Goal: Task Accomplishment & Management: Complete application form

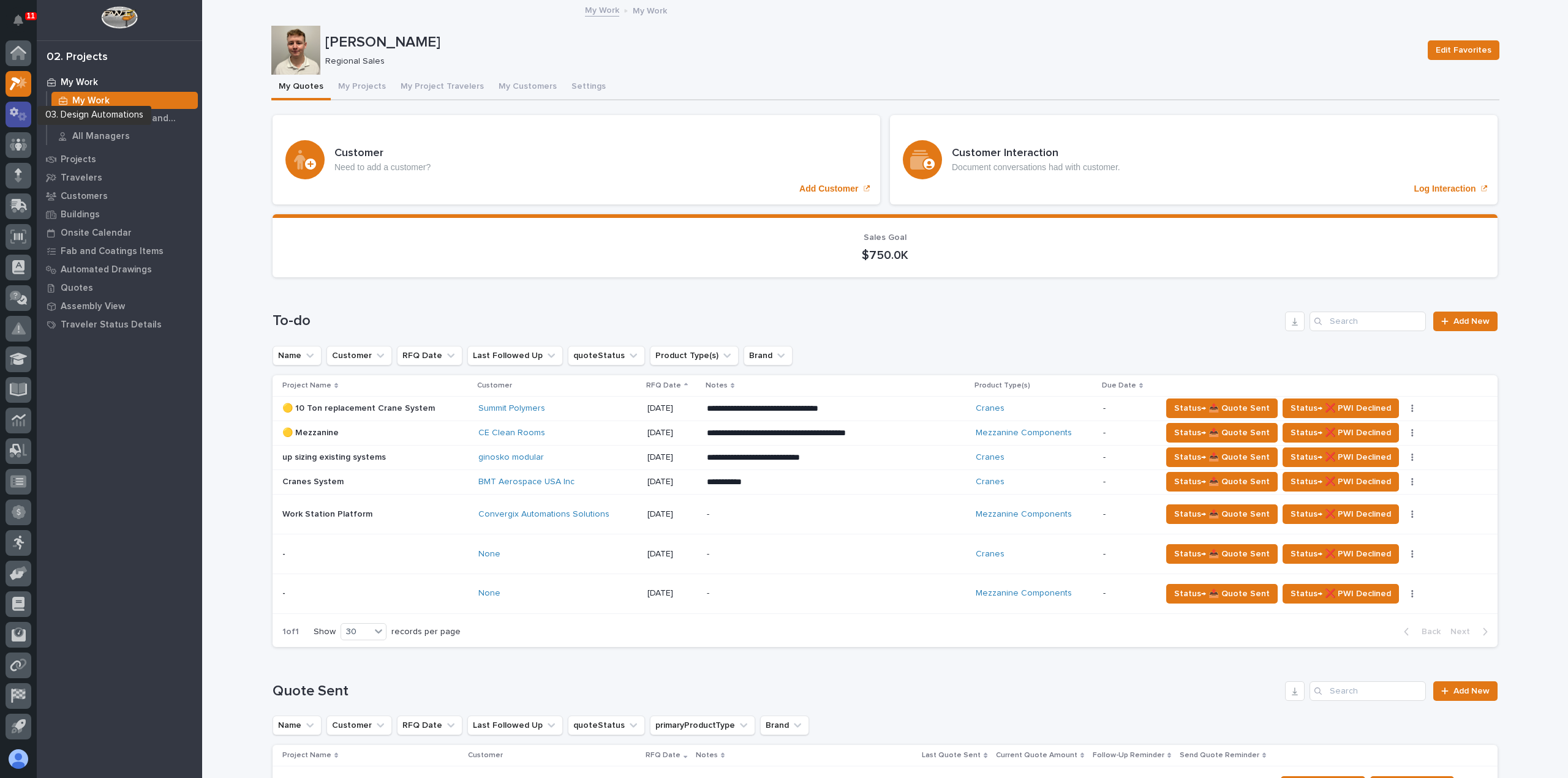
click at [19, 111] on icon at bounding box center [19, 114] width 18 height 14
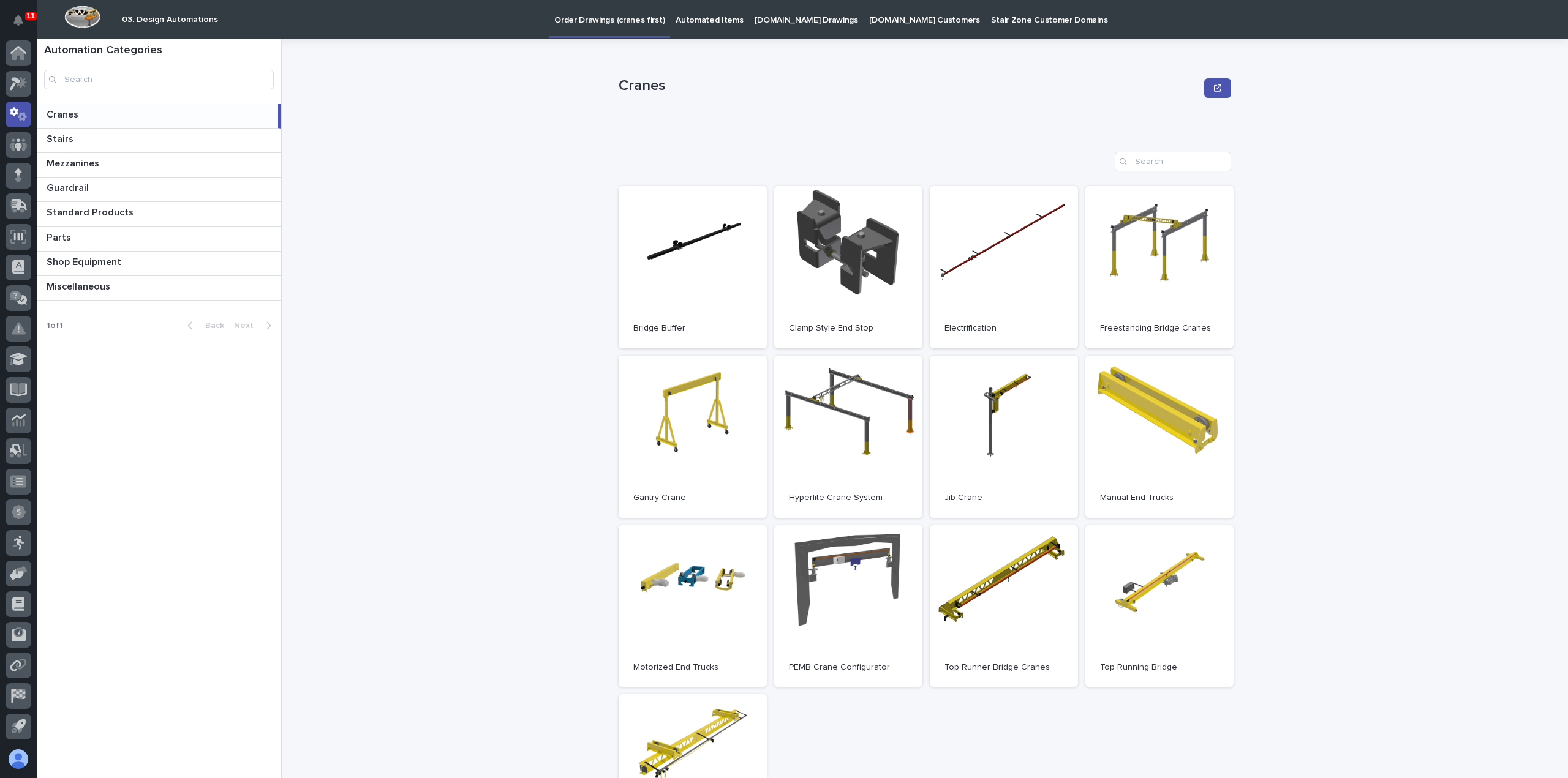
click at [128, 114] on p at bounding box center [160, 114] width 227 height 12
click at [1176, 283] on link "Open" at bounding box center [1159, 267] width 148 height 162
click at [1185, 226] on link "Open" at bounding box center [1159, 267] width 148 height 162
click at [1172, 259] on link "Open" at bounding box center [1159, 267] width 148 height 162
click at [711, 16] on p "Automated Items" at bounding box center [709, 12] width 68 height 26
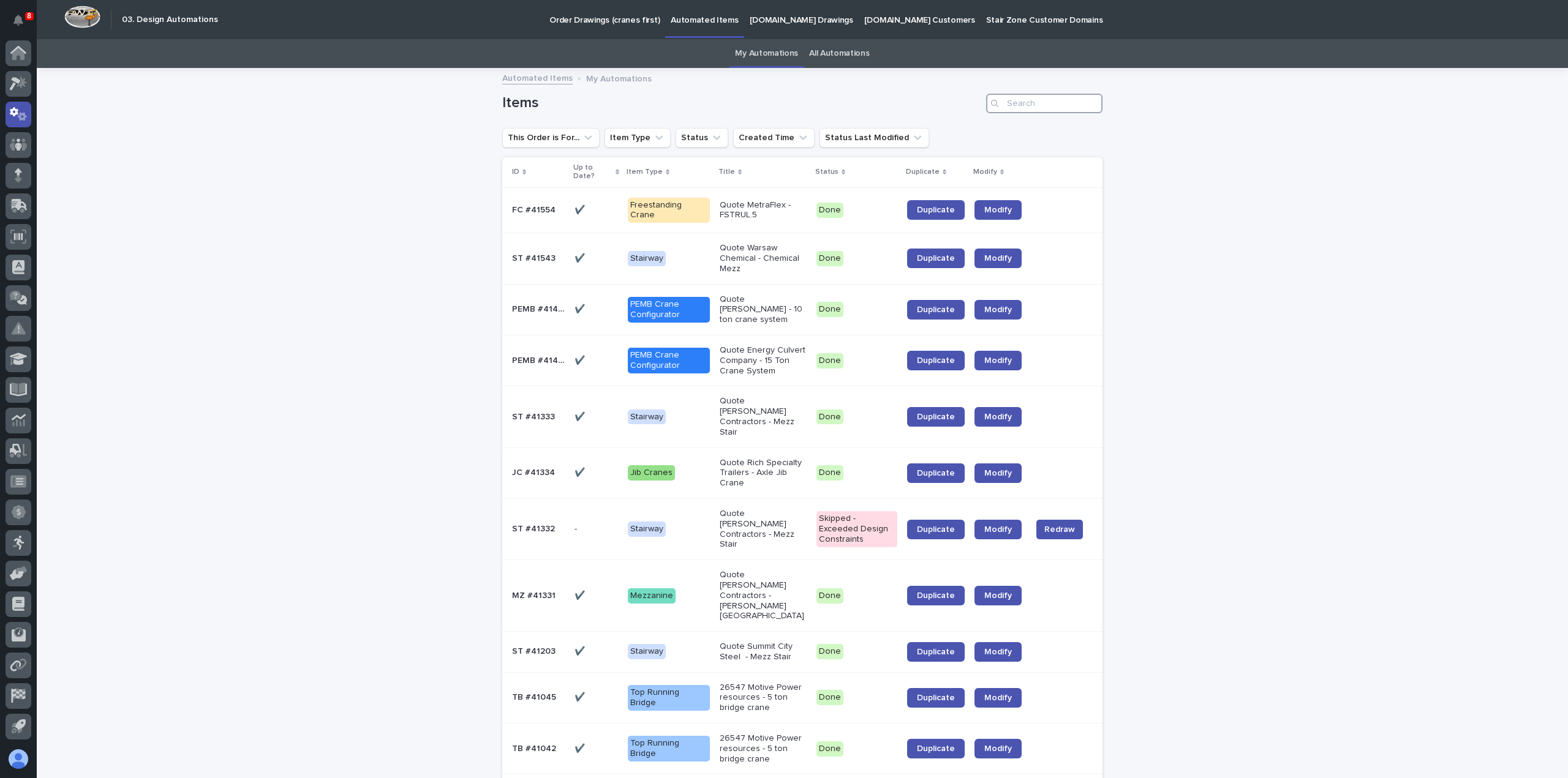
click at [1063, 107] on input "Search" at bounding box center [1045, 103] width 117 height 19
click at [1025, 101] on input "Search" at bounding box center [1045, 103] width 117 height 19
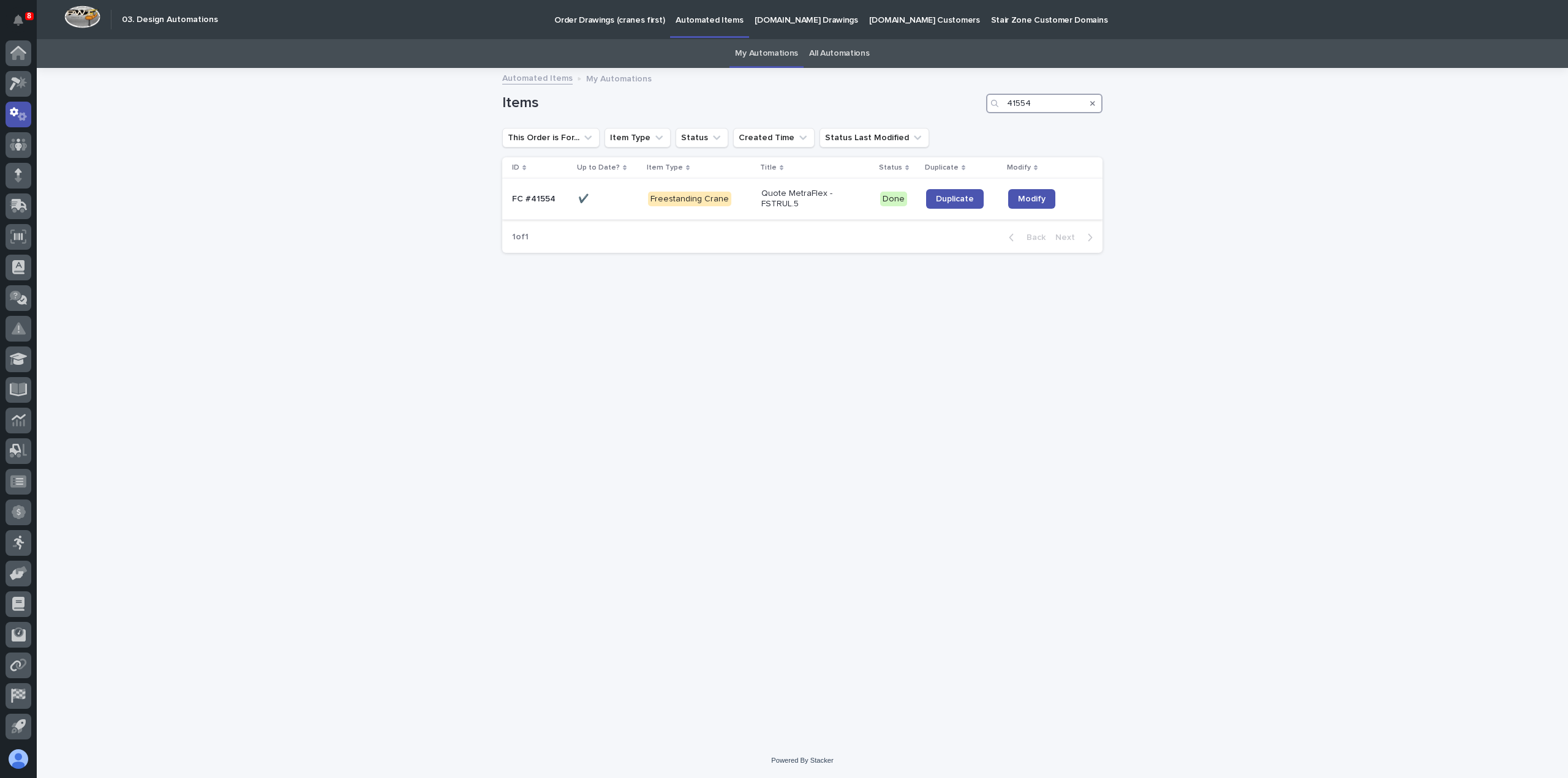
type input "41554"
drag, startPoint x: 961, startPoint y: 180, endPoint x: 945, endPoint y: 197, distance: 23.3
click at [945, 197] on span "Duplicate" at bounding box center [955, 199] width 38 height 9
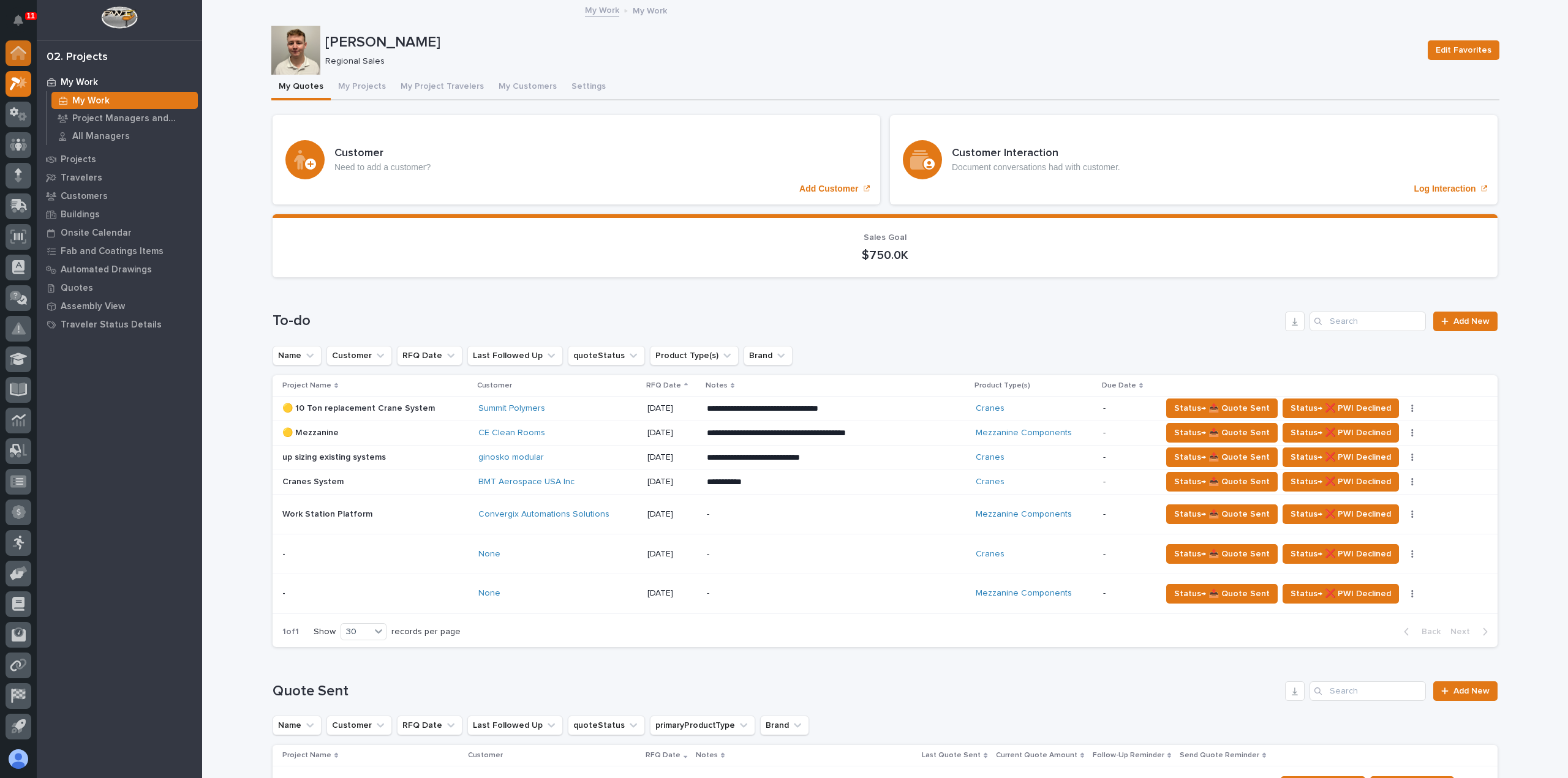
click at [16, 54] on icon at bounding box center [19, 54] width 12 height 12
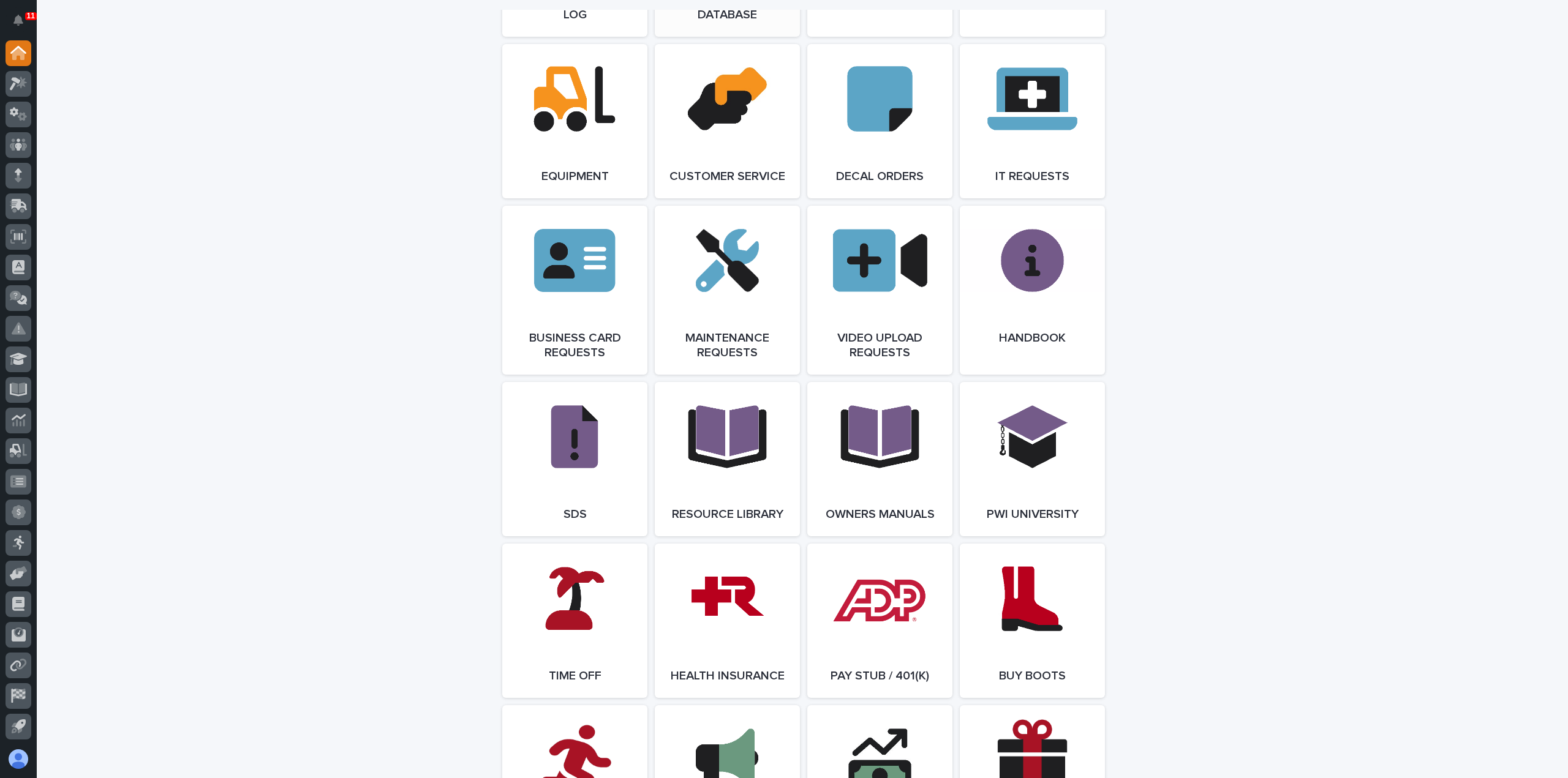
scroll to position [1776, 0]
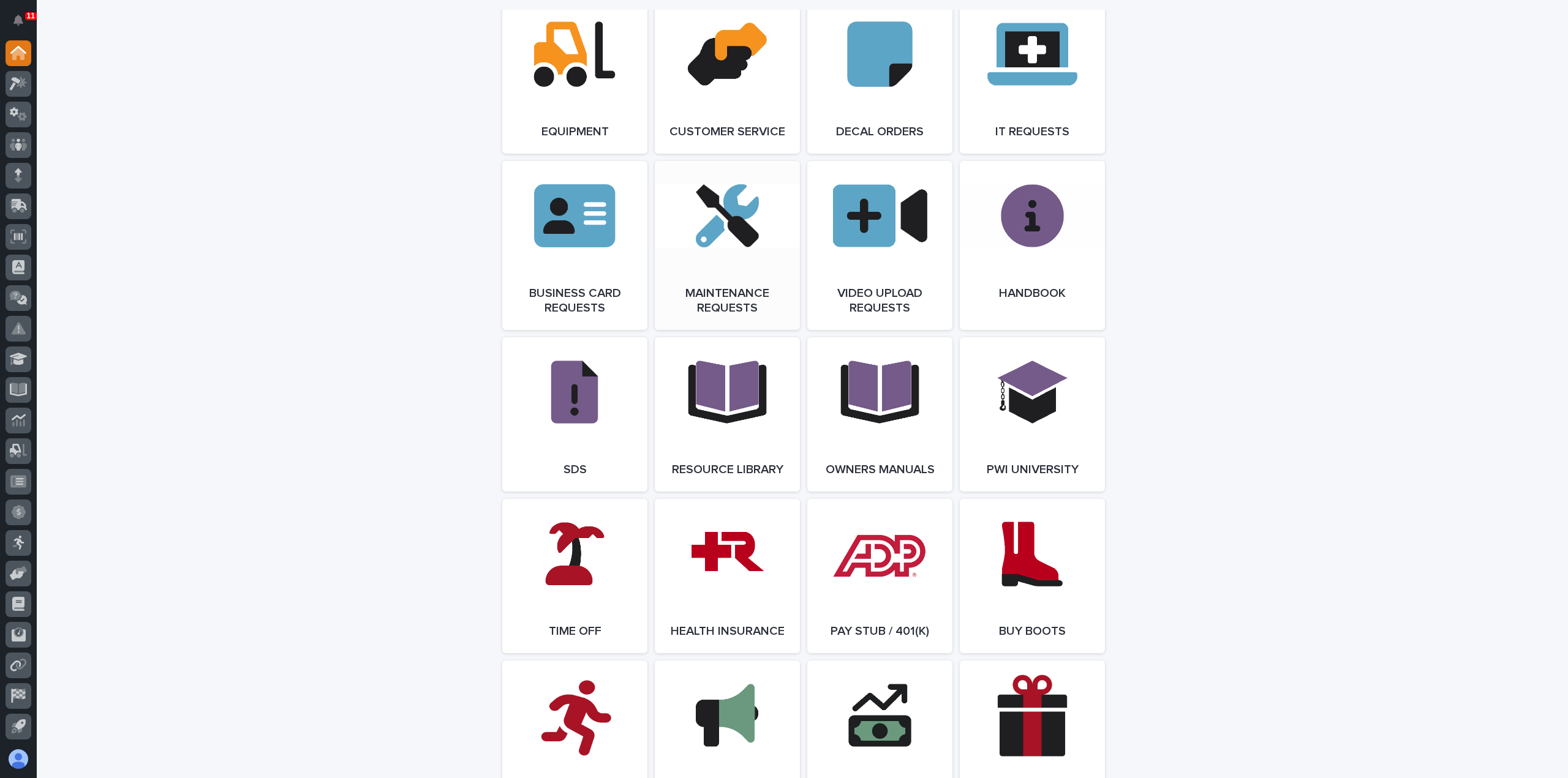
click at [741, 244] on link "Open Link" at bounding box center [727, 245] width 145 height 169
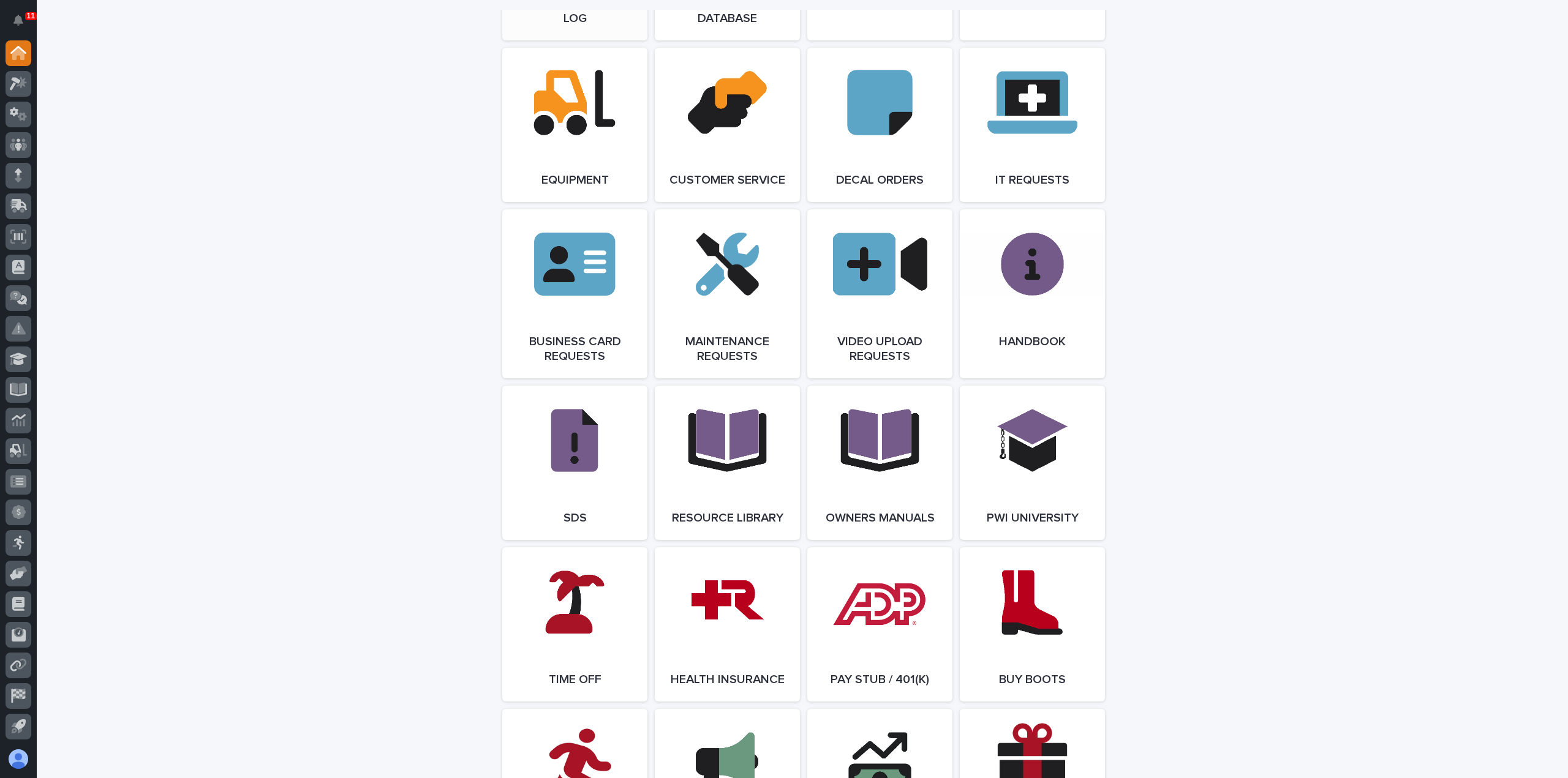
scroll to position [1408, 0]
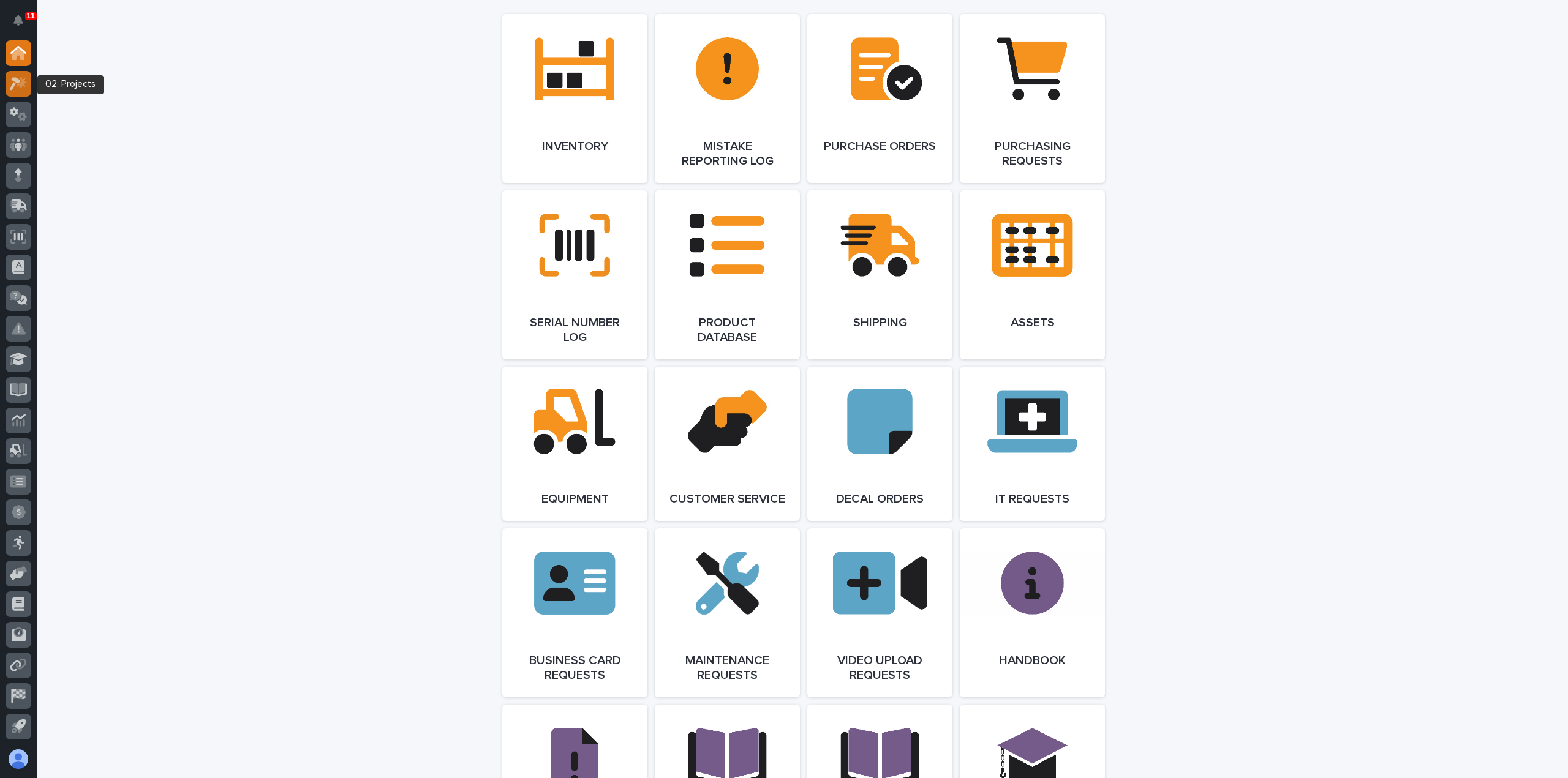
click at [15, 90] on div at bounding box center [18, 83] width 26 height 26
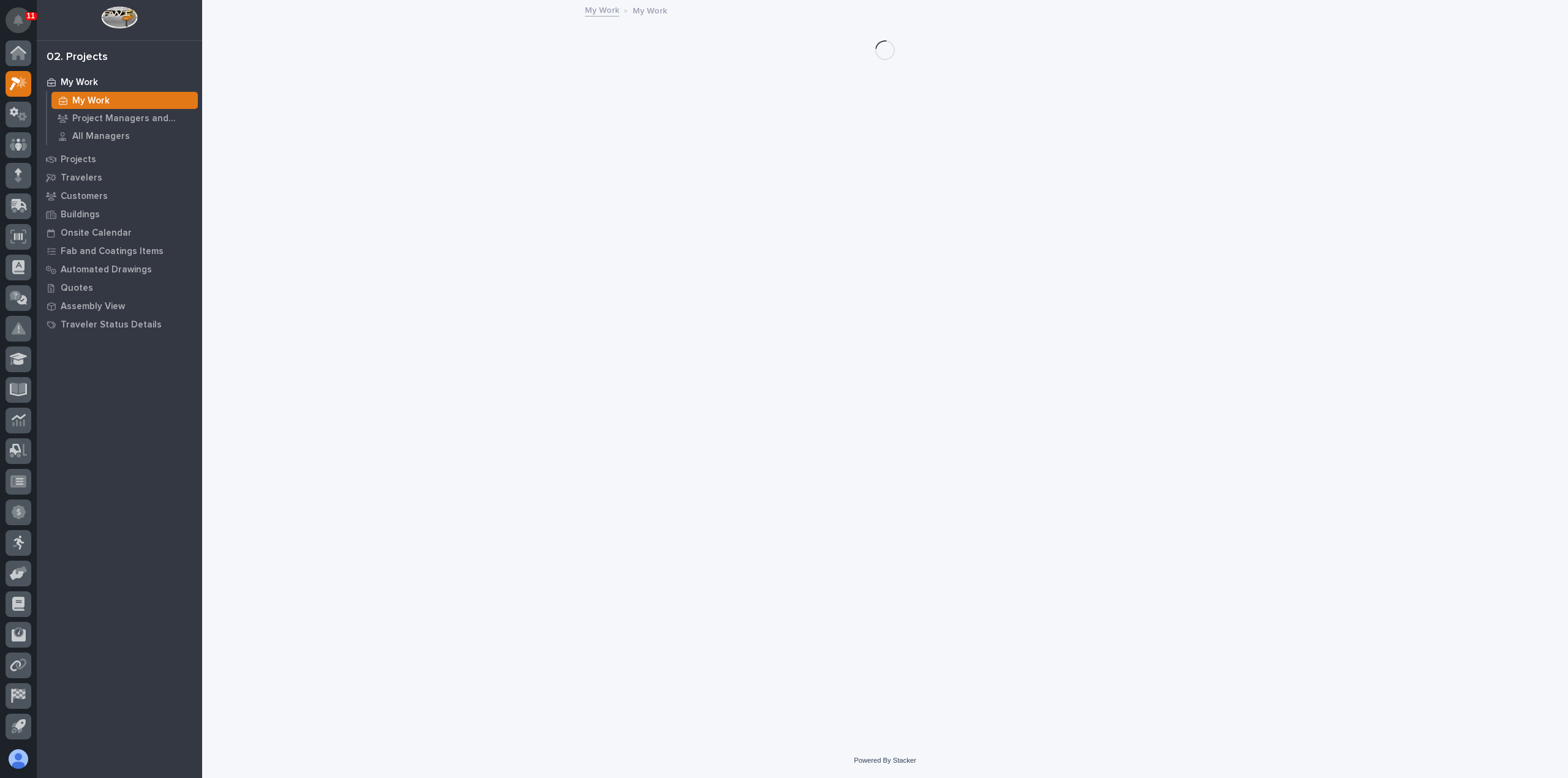
click at [23, 23] on button "Notifications" at bounding box center [18, 19] width 26 height 26
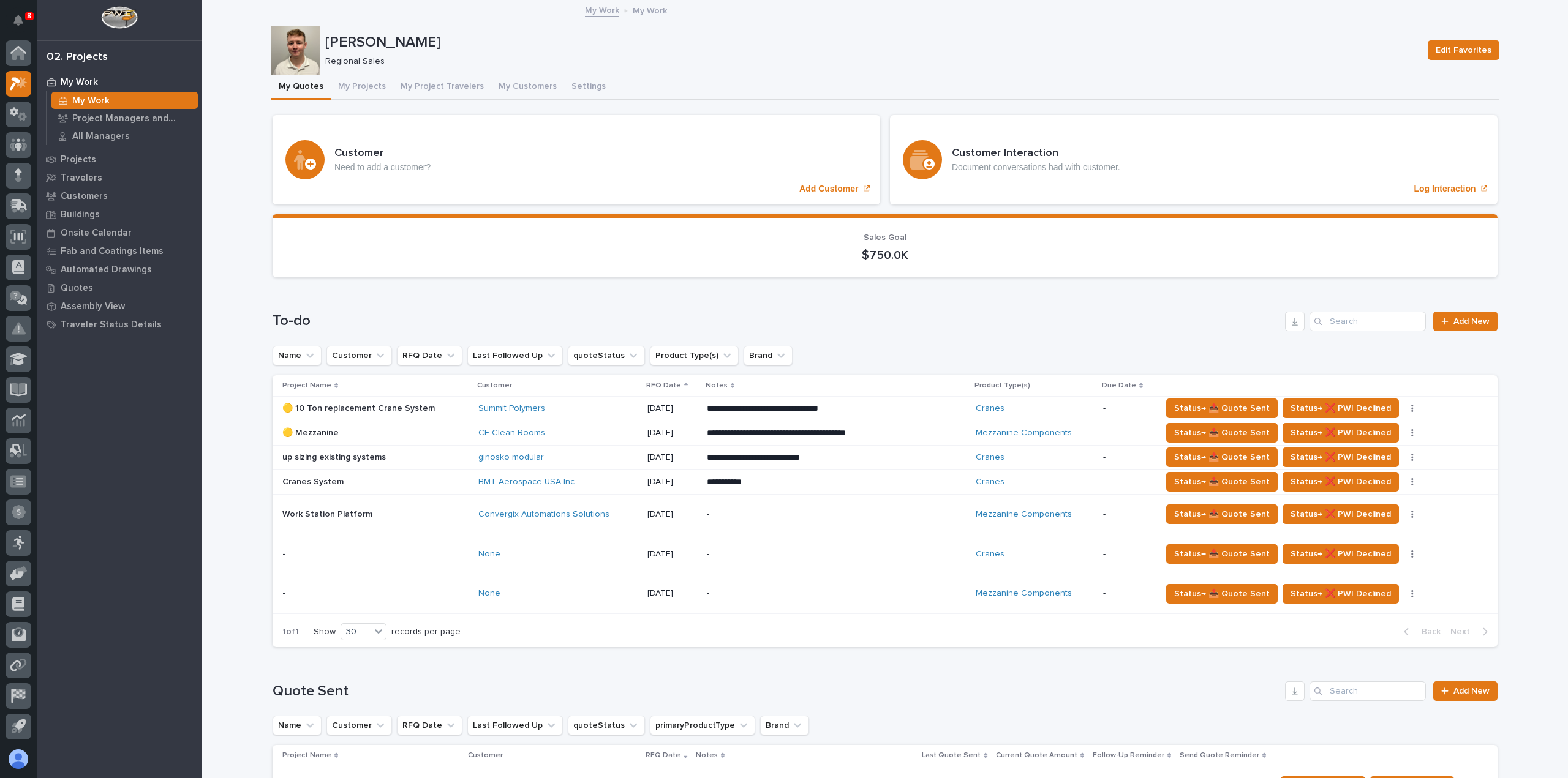
click at [470, 27] on div "[PERSON_NAME] Regional Sales Edit Favorites" at bounding box center [885, 50] width 1228 height 49
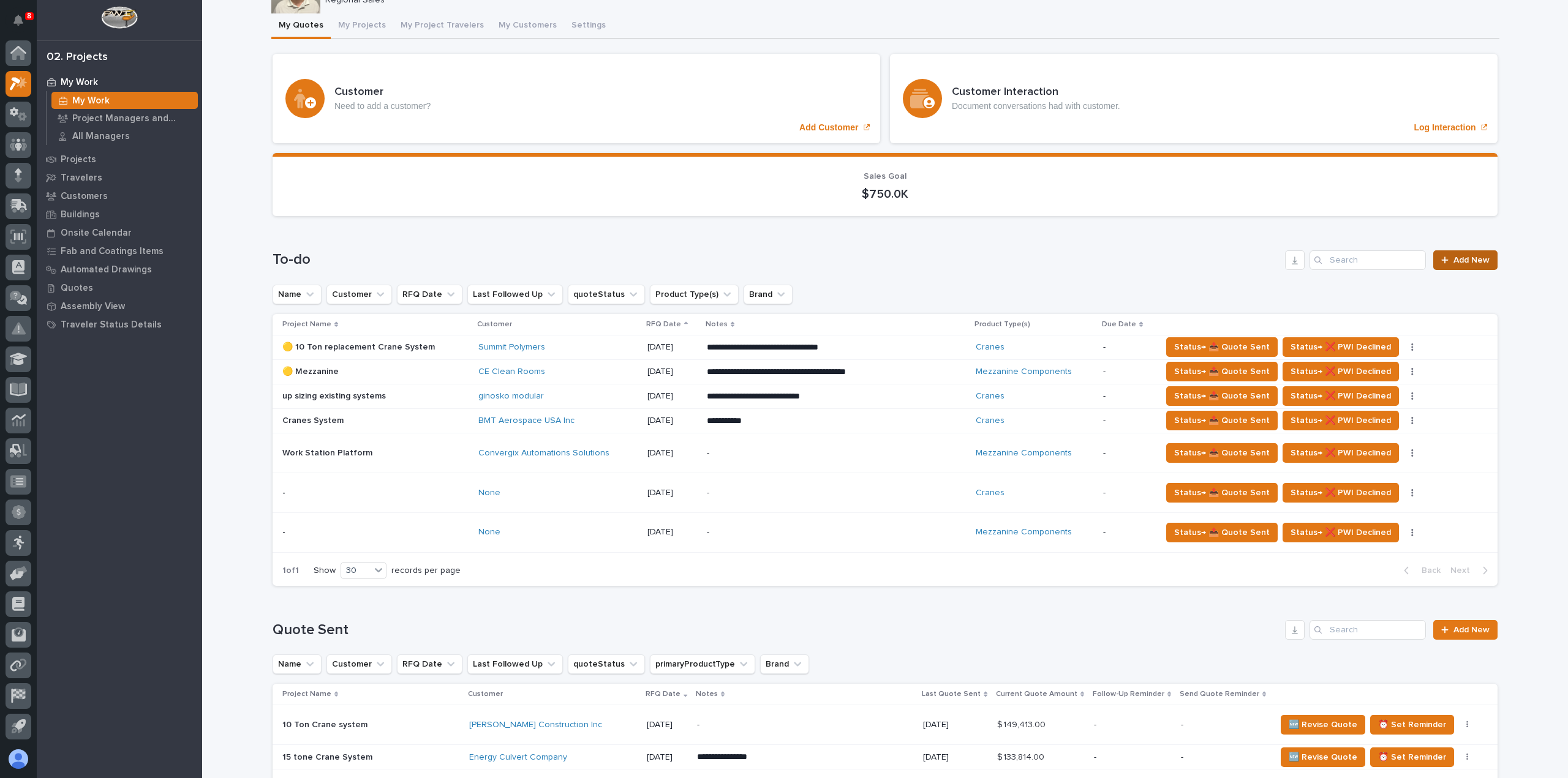
click at [1446, 259] on div at bounding box center [1448, 260] width 12 height 9
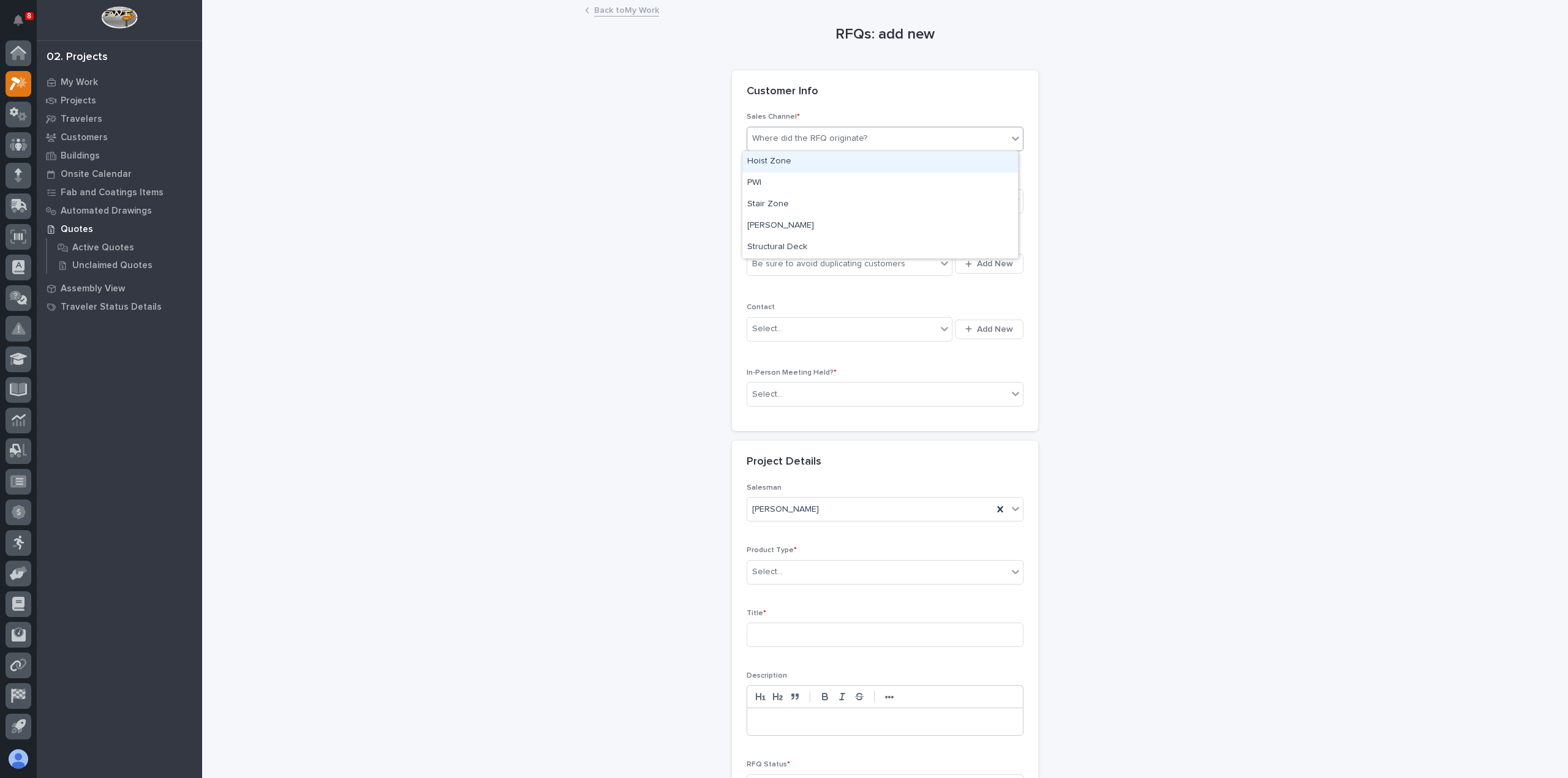
click at [945, 134] on div "Where did the RFQ originate?" at bounding box center [877, 138] width 260 height 20
click at [930, 174] on div "PWI" at bounding box center [880, 183] width 276 height 22
click at [920, 205] on div "Select..." at bounding box center [877, 202] width 260 height 20
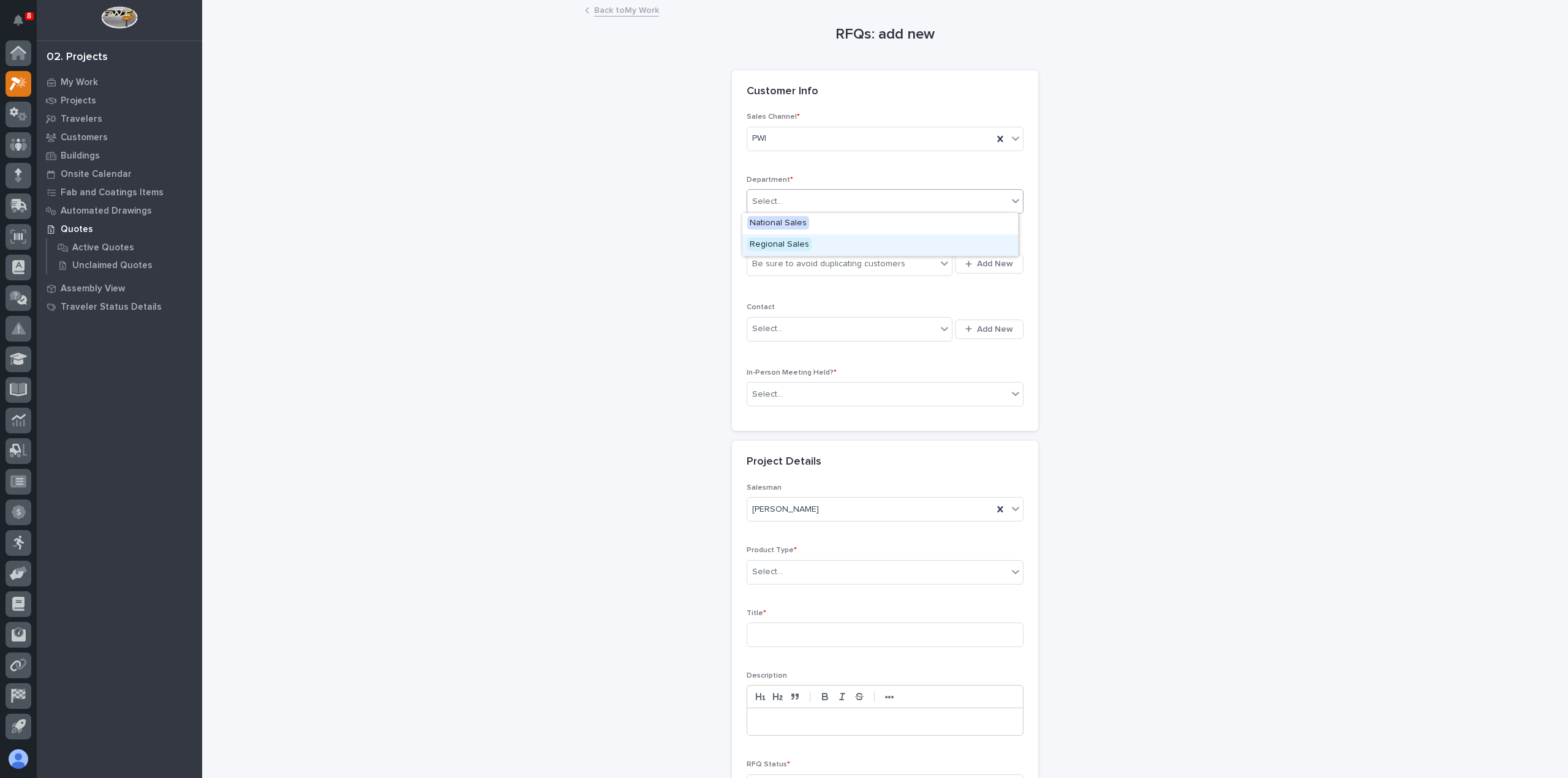
click at [894, 241] on div "Regional Sales" at bounding box center [880, 246] width 276 height 22
click at [891, 268] on div "Be sure to avoid duplicating customers" at bounding box center [829, 264] width 153 height 13
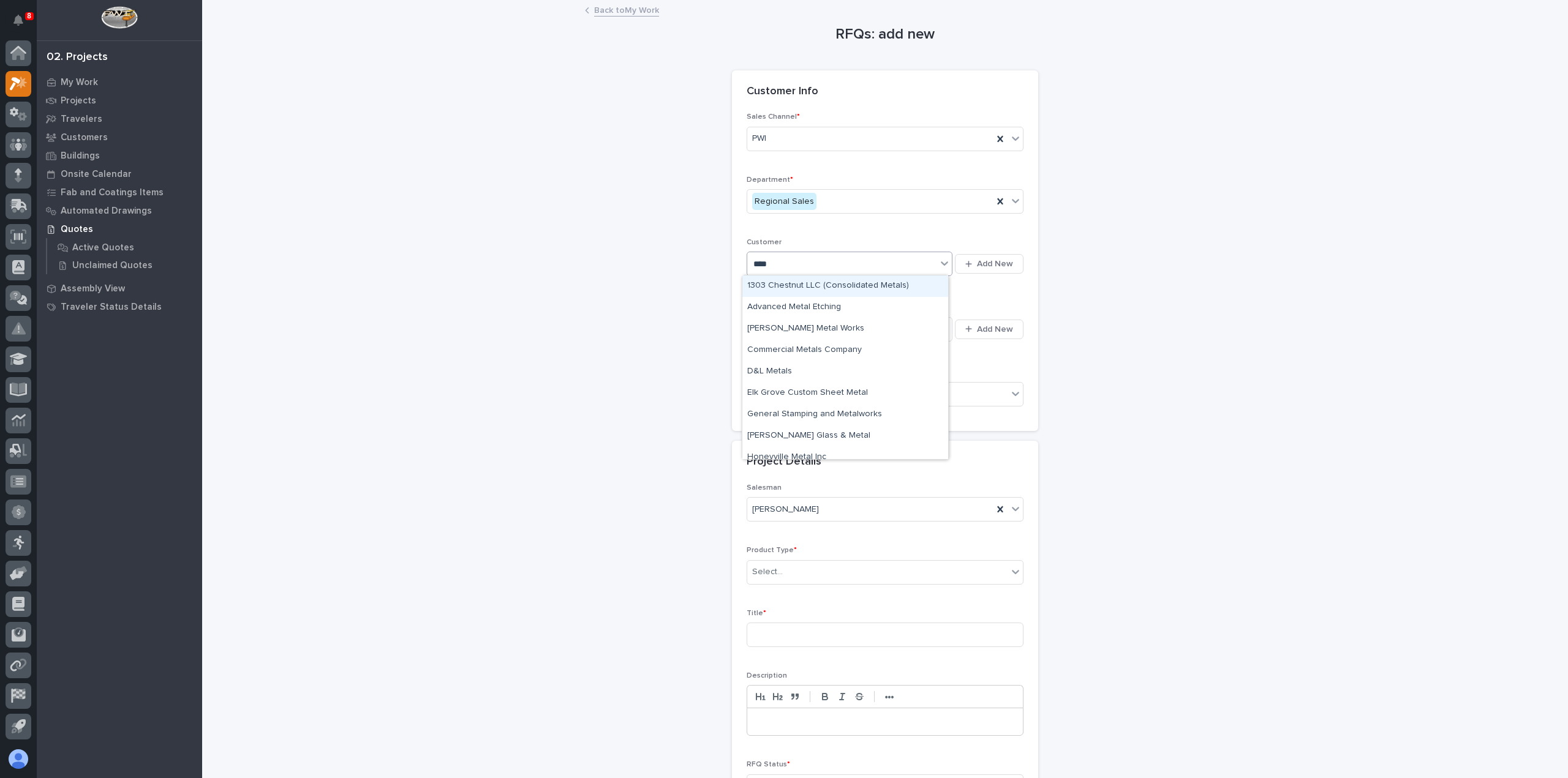
type input "*****"
click at [869, 284] on div "Metraflex" at bounding box center [845, 287] width 206 height 22
click at [917, 324] on div "Select..." at bounding box center [841, 330] width 189 height 20
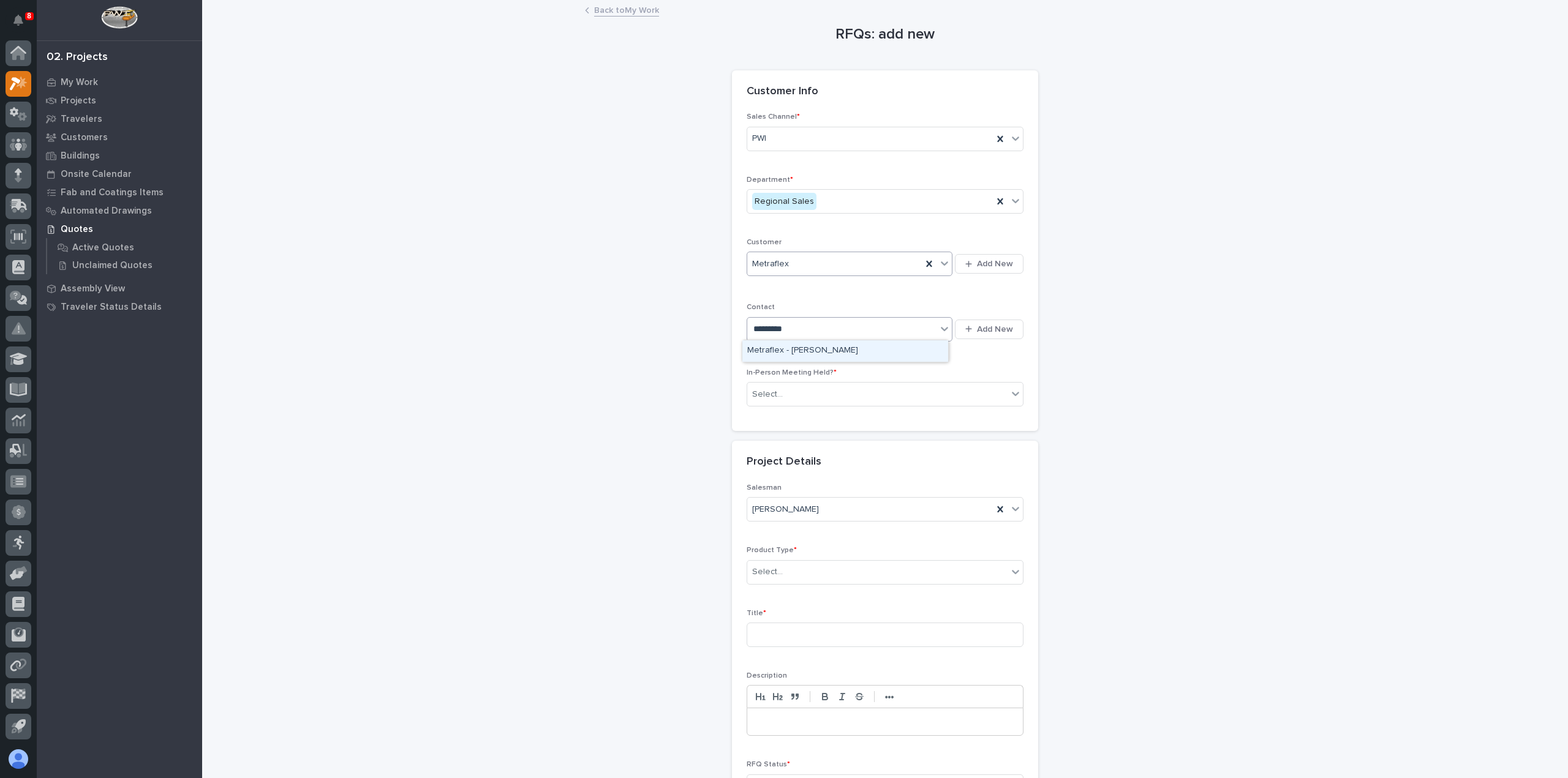
type input "**********"
click at [894, 389] on div "Select..." at bounding box center [877, 395] width 260 height 20
click at [886, 438] on div "No" at bounding box center [880, 437] width 276 height 22
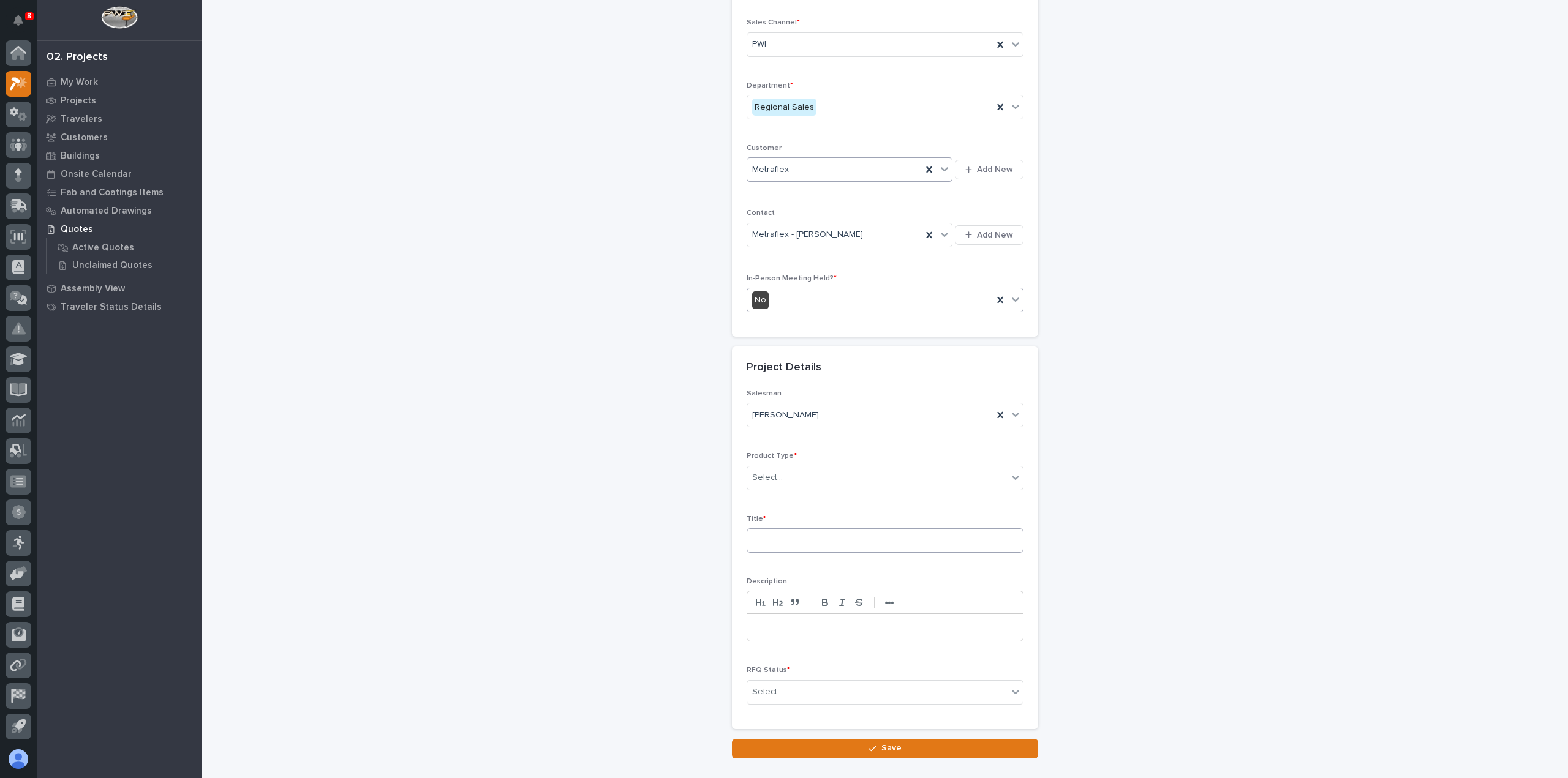
scroll to position [166, 0]
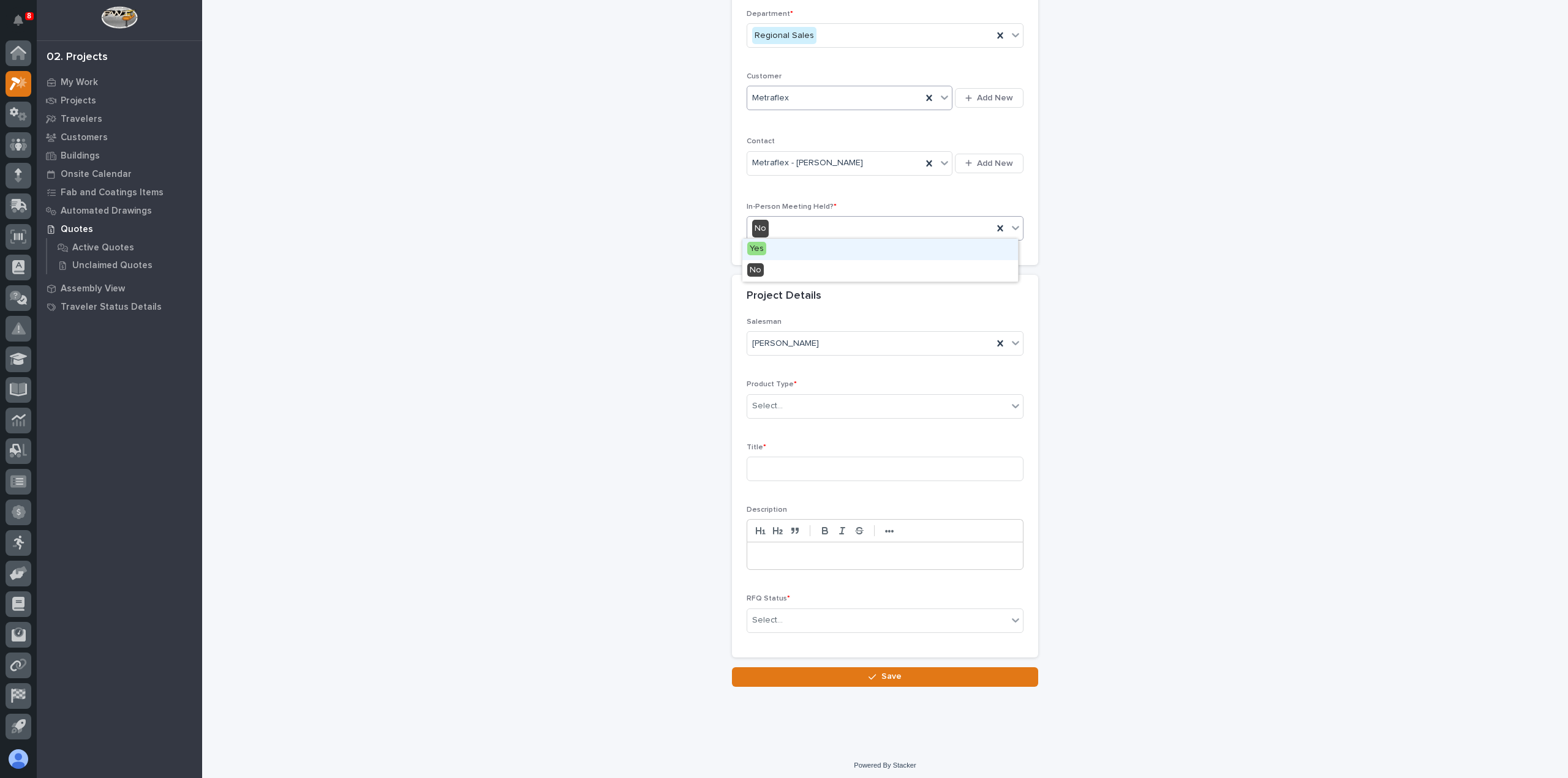
click at [852, 226] on div "No" at bounding box center [870, 229] width 246 height 20
click at [848, 250] on div "Yes" at bounding box center [880, 249] width 276 height 22
click at [840, 409] on div "Select..." at bounding box center [877, 406] width 260 height 20
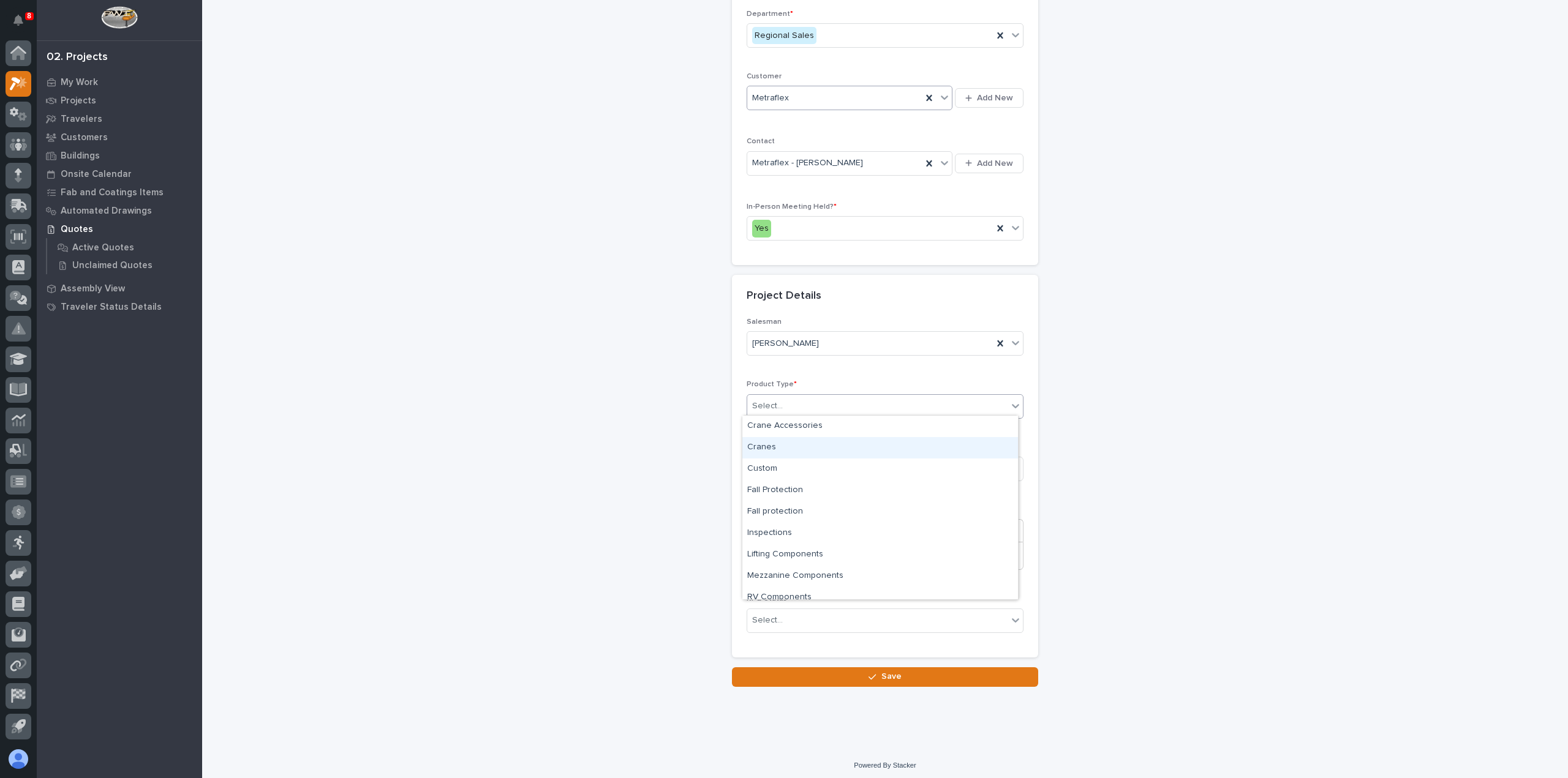
click at [833, 448] on div "Cranes" at bounding box center [880, 448] width 276 height 22
click at [830, 461] on input at bounding box center [885, 469] width 277 height 25
type input "Large Mig, Robot Weld, Paint"
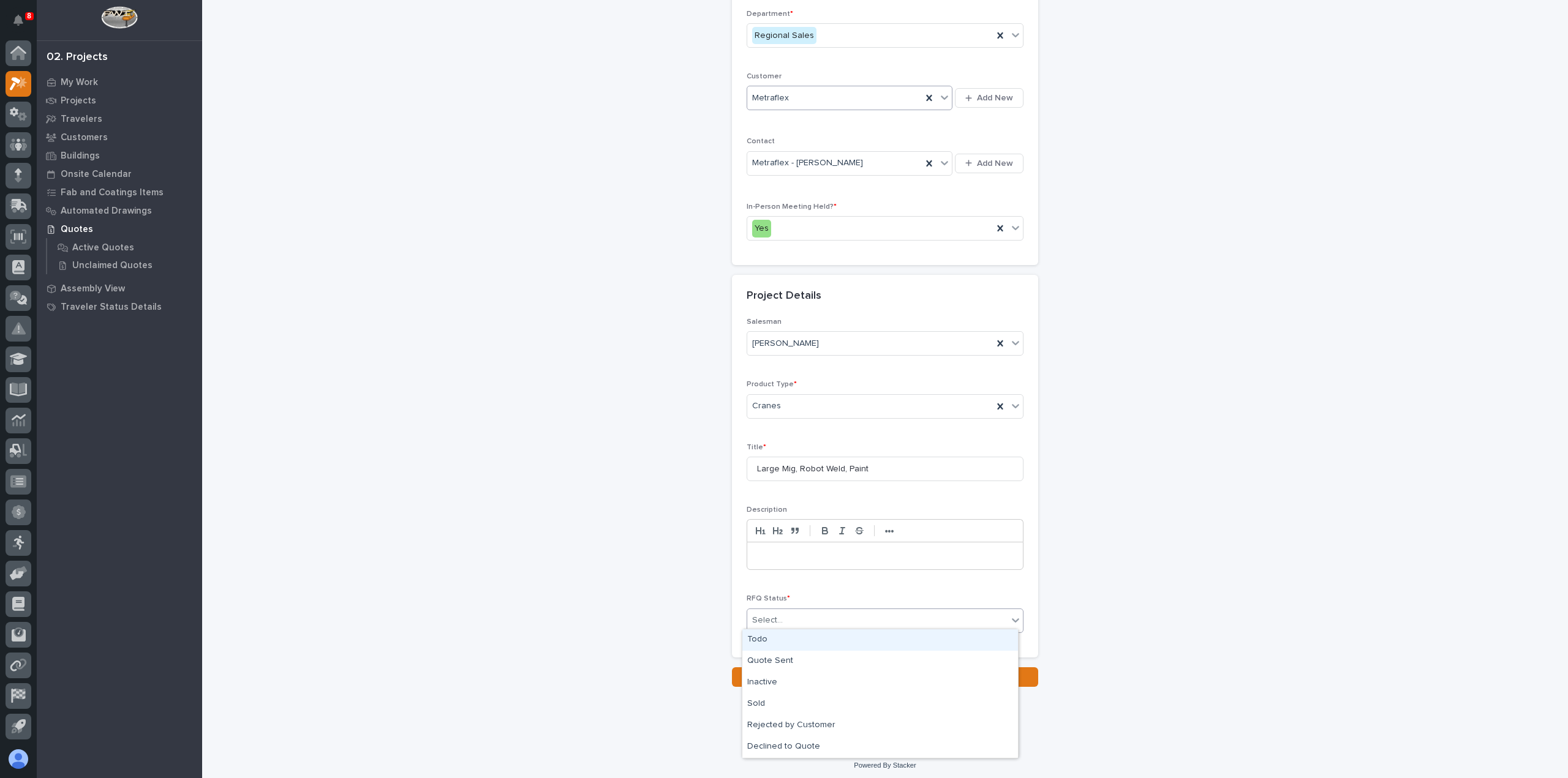
click at [791, 617] on div "Select..." at bounding box center [877, 621] width 260 height 20
click at [792, 633] on div "Todo" at bounding box center [880, 640] width 276 height 22
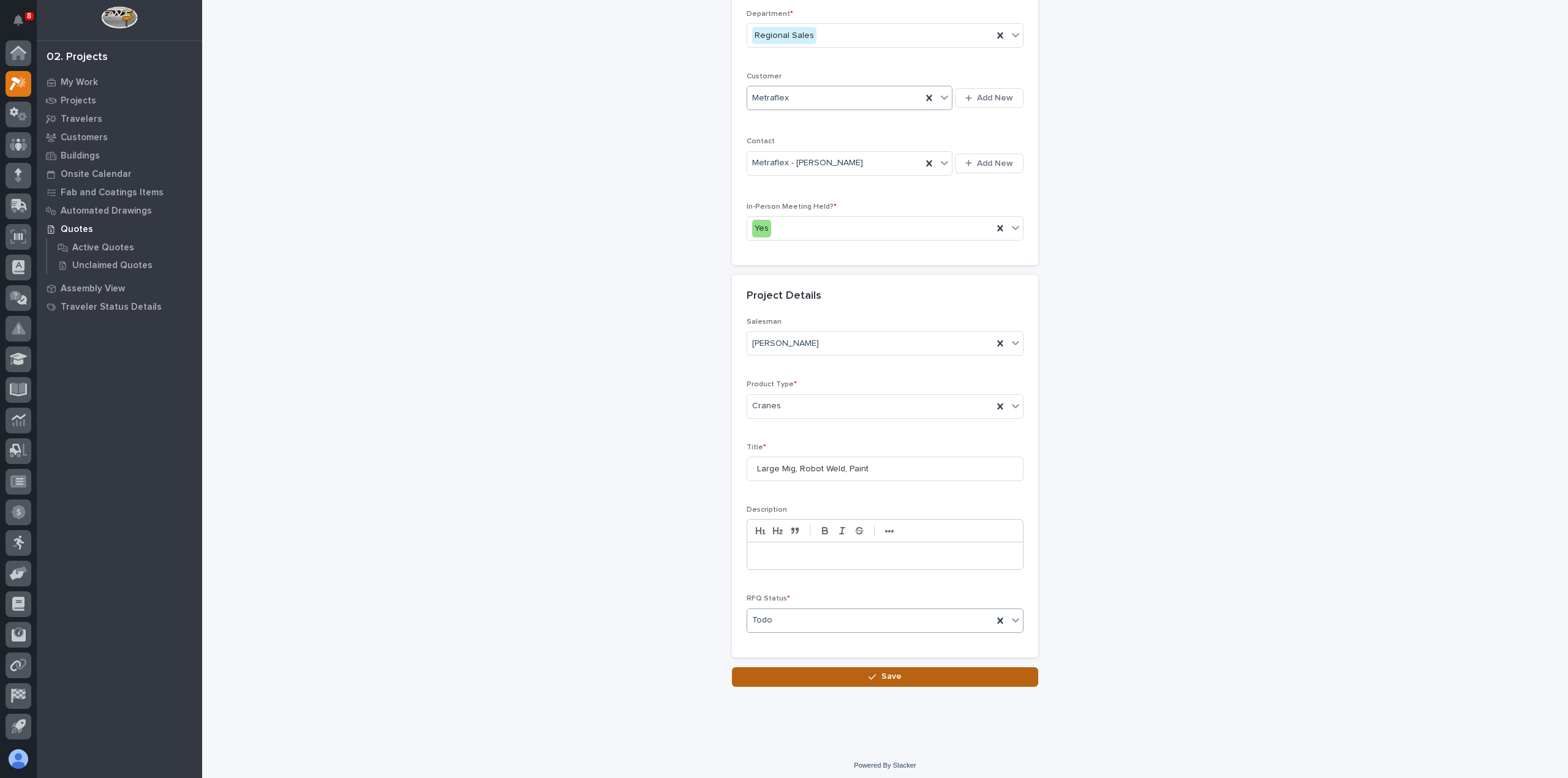
click at [805, 678] on button "Save" at bounding box center [885, 677] width 306 height 19
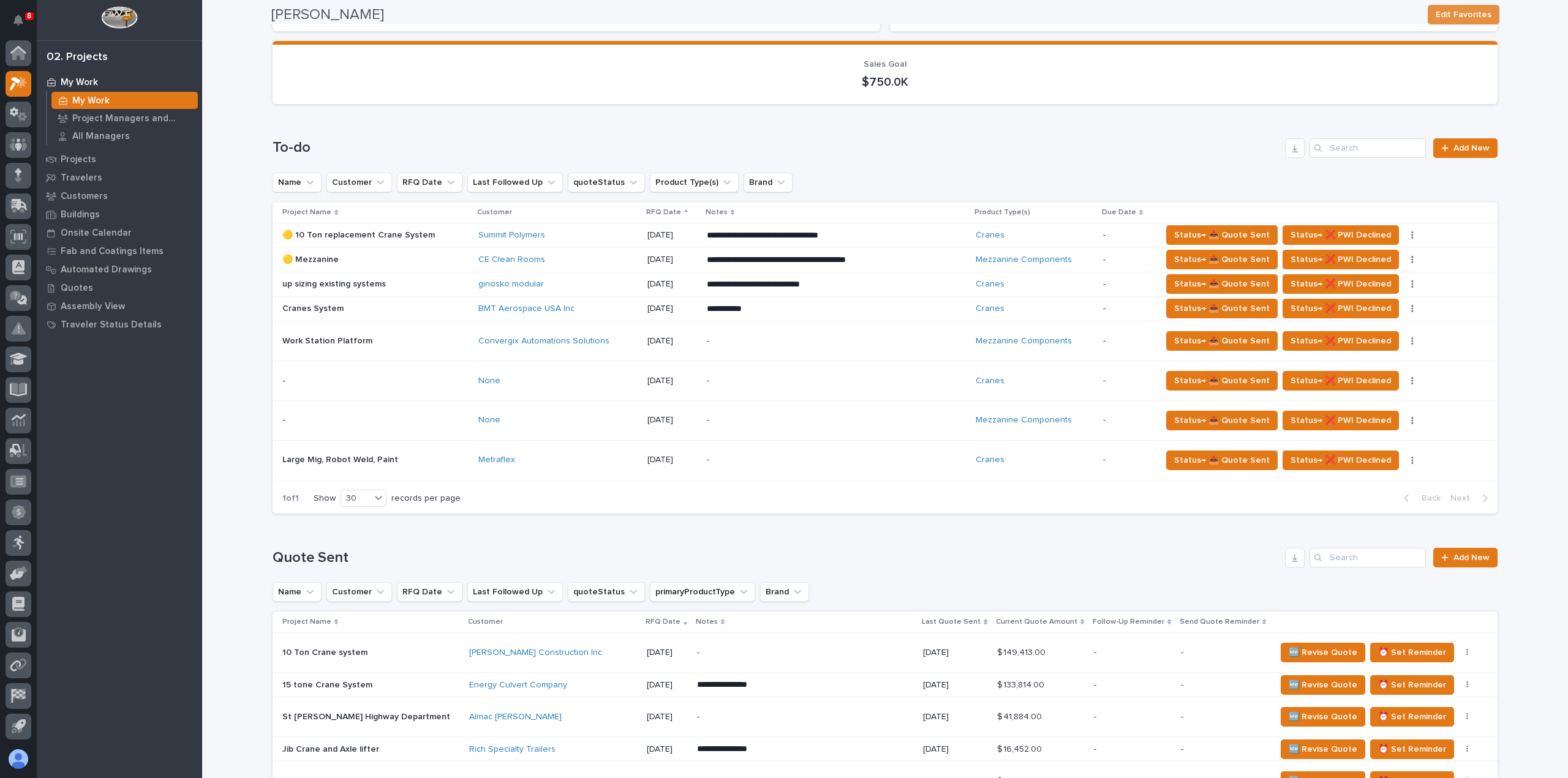
scroll to position [612, 0]
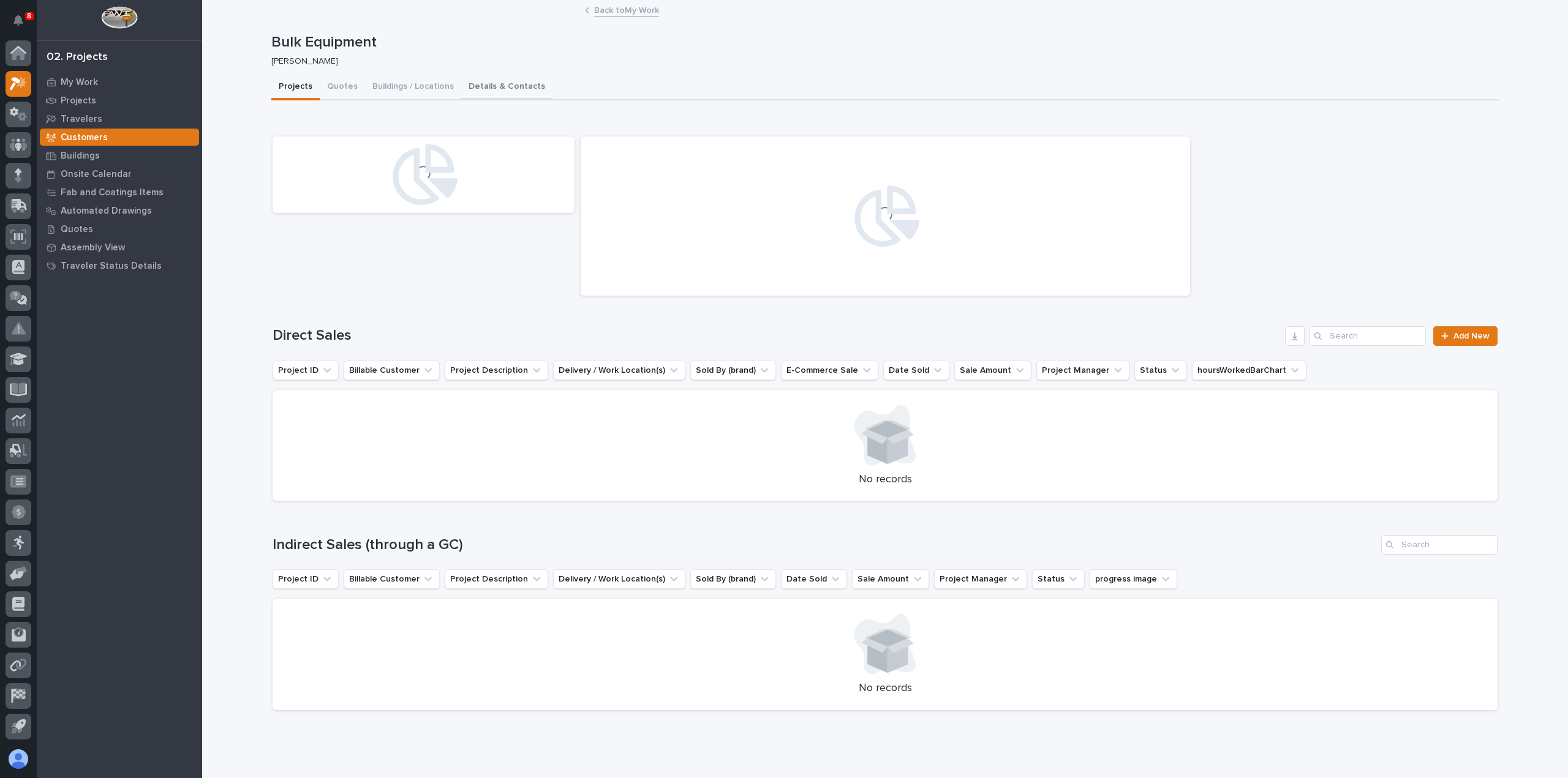
click at [478, 91] on button "Details & Contacts" at bounding box center [506, 87] width 91 height 26
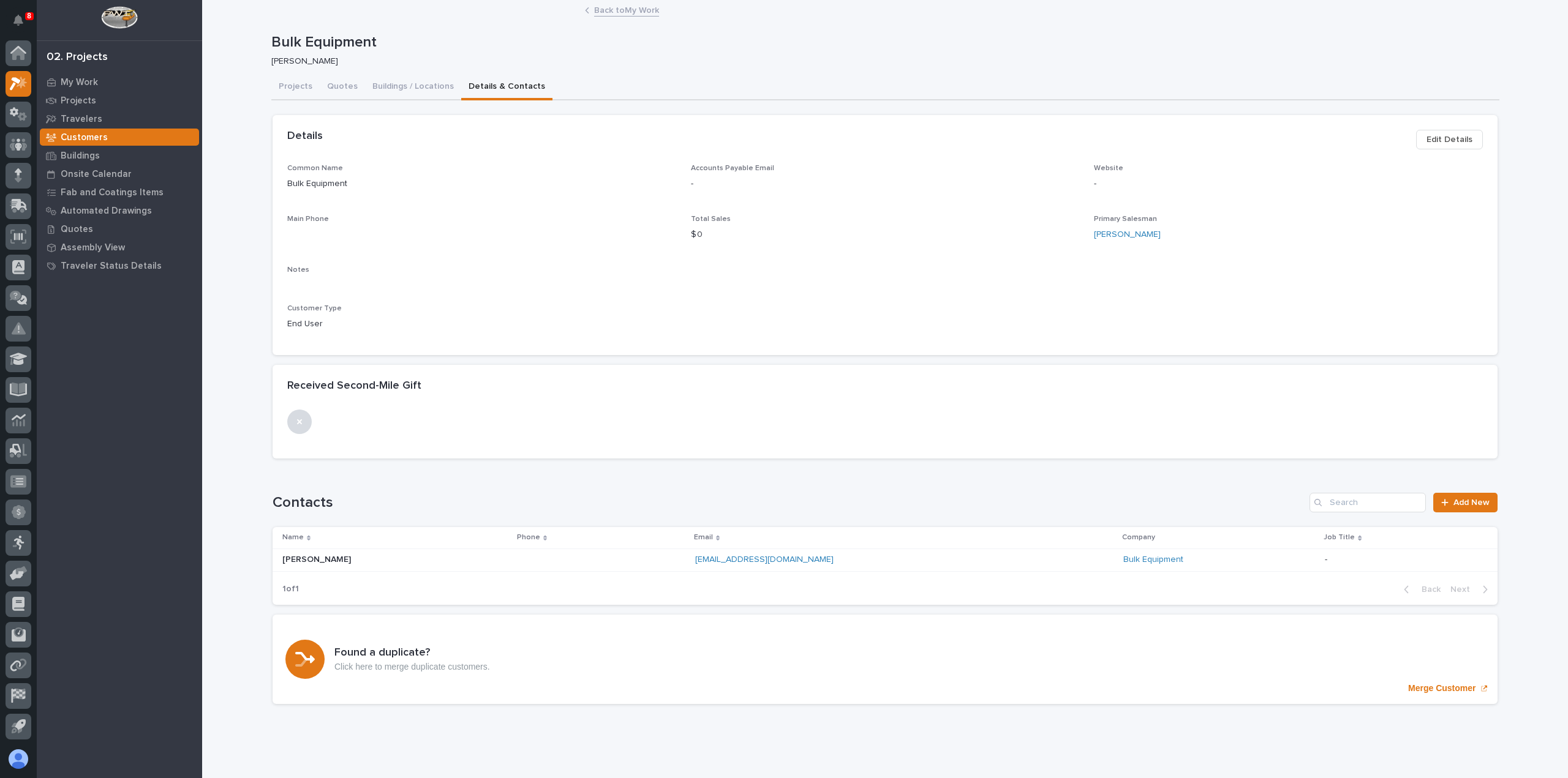
click at [1160, 564] on div "Bulk Equipment" at bounding box center [1219, 560] width 192 height 10
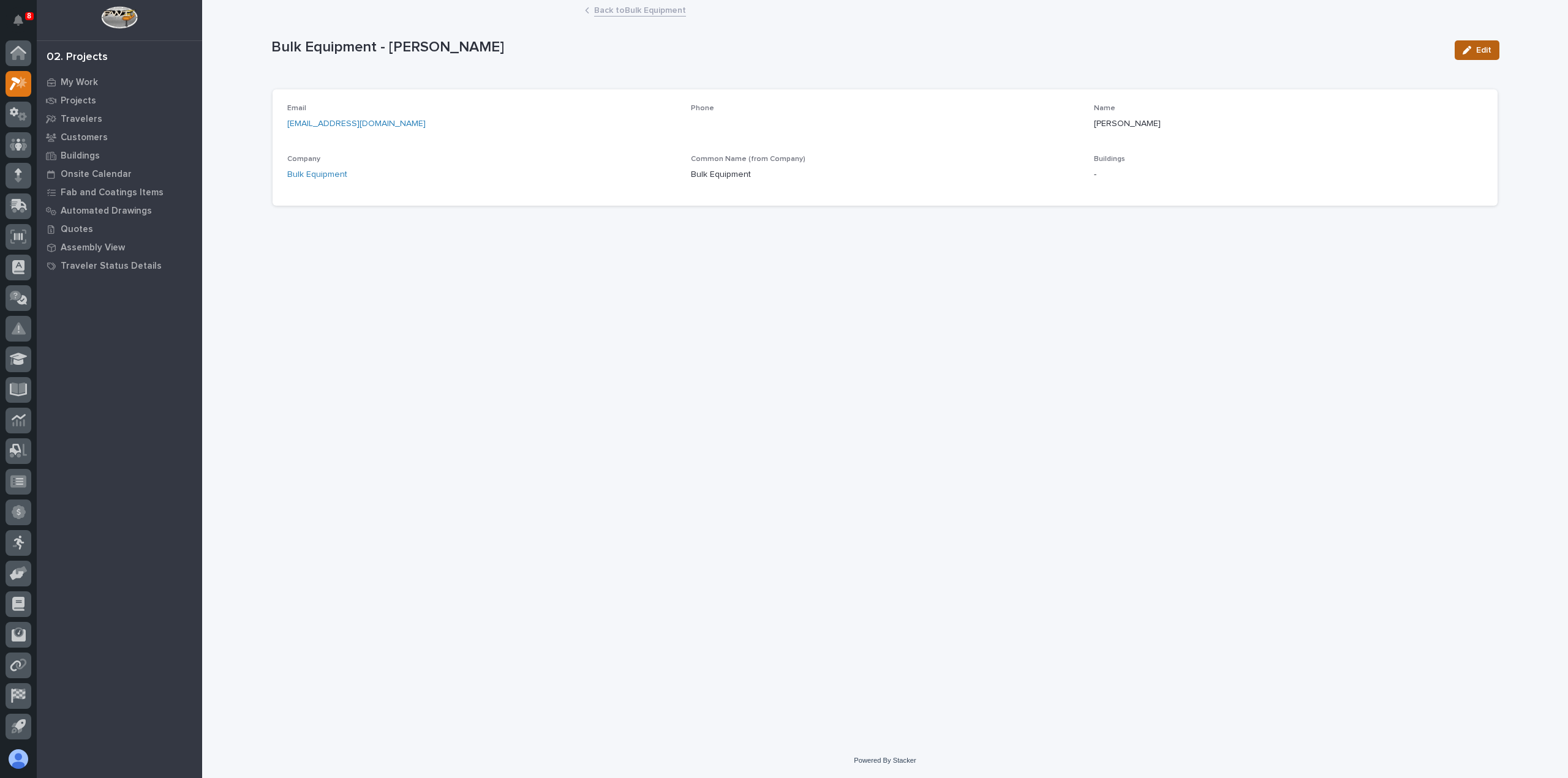
click at [1468, 46] on icon "button" at bounding box center [1467, 50] width 9 height 9
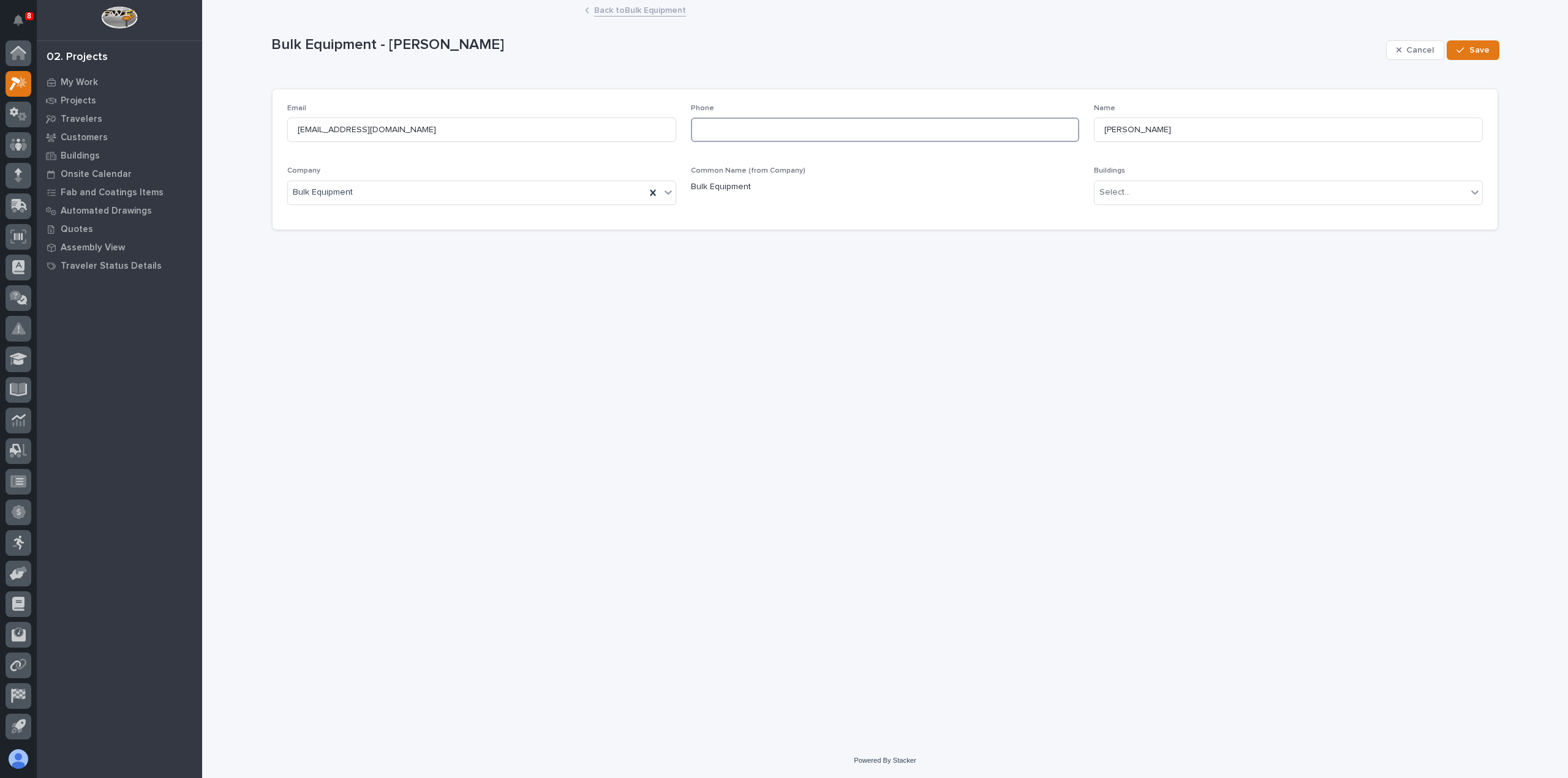
click at [747, 128] on input at bounding box center [885, 130] width 389 height 25
type input "[PHONE_NUMBER]"
click at [1469, 50] on div "button" at bounding box center [1463, 50] width 12 height 9
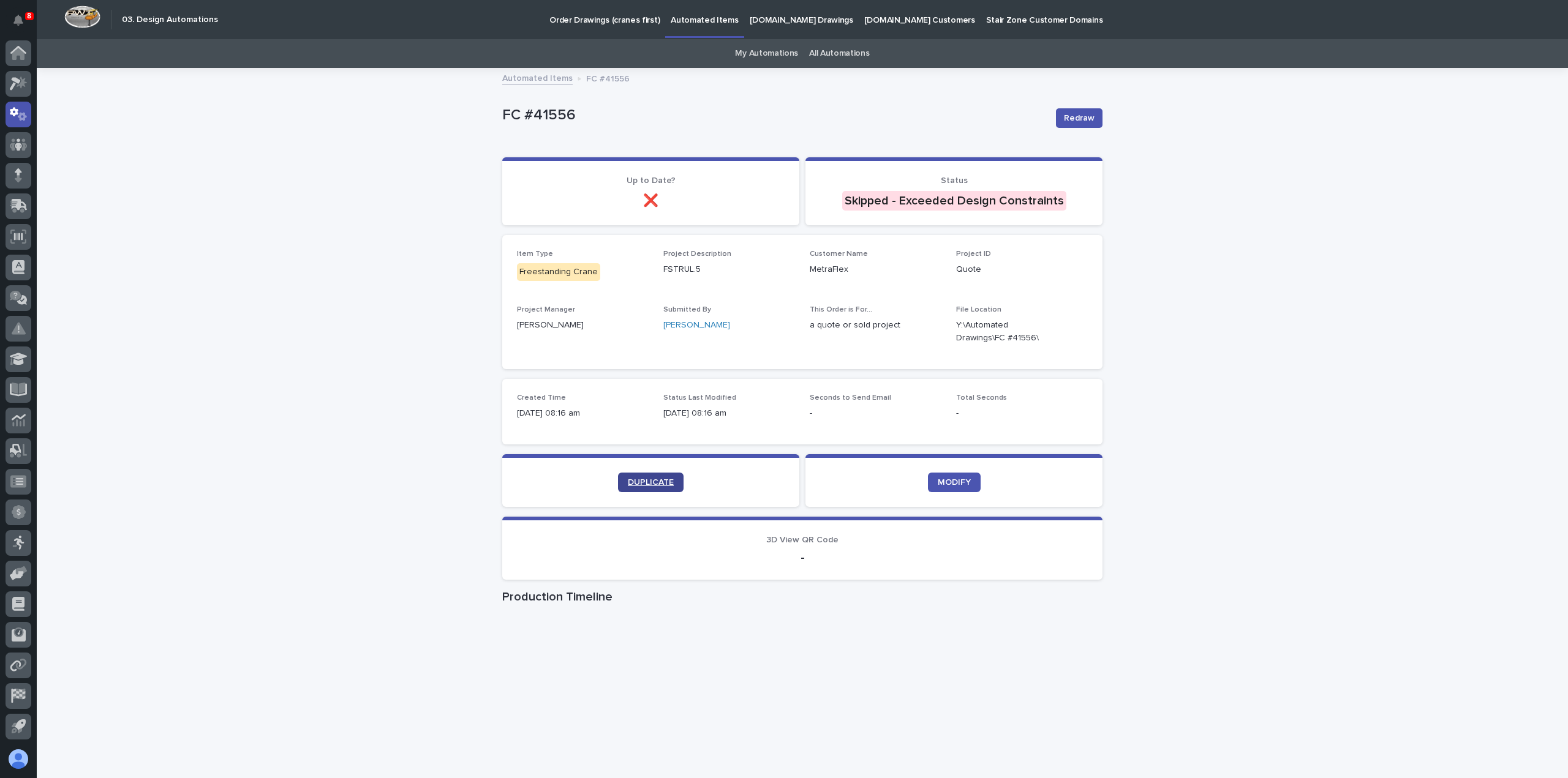
click at [651, 490] on link "DUPLICATE" at bounding box center [651, 482] width 65 height 19
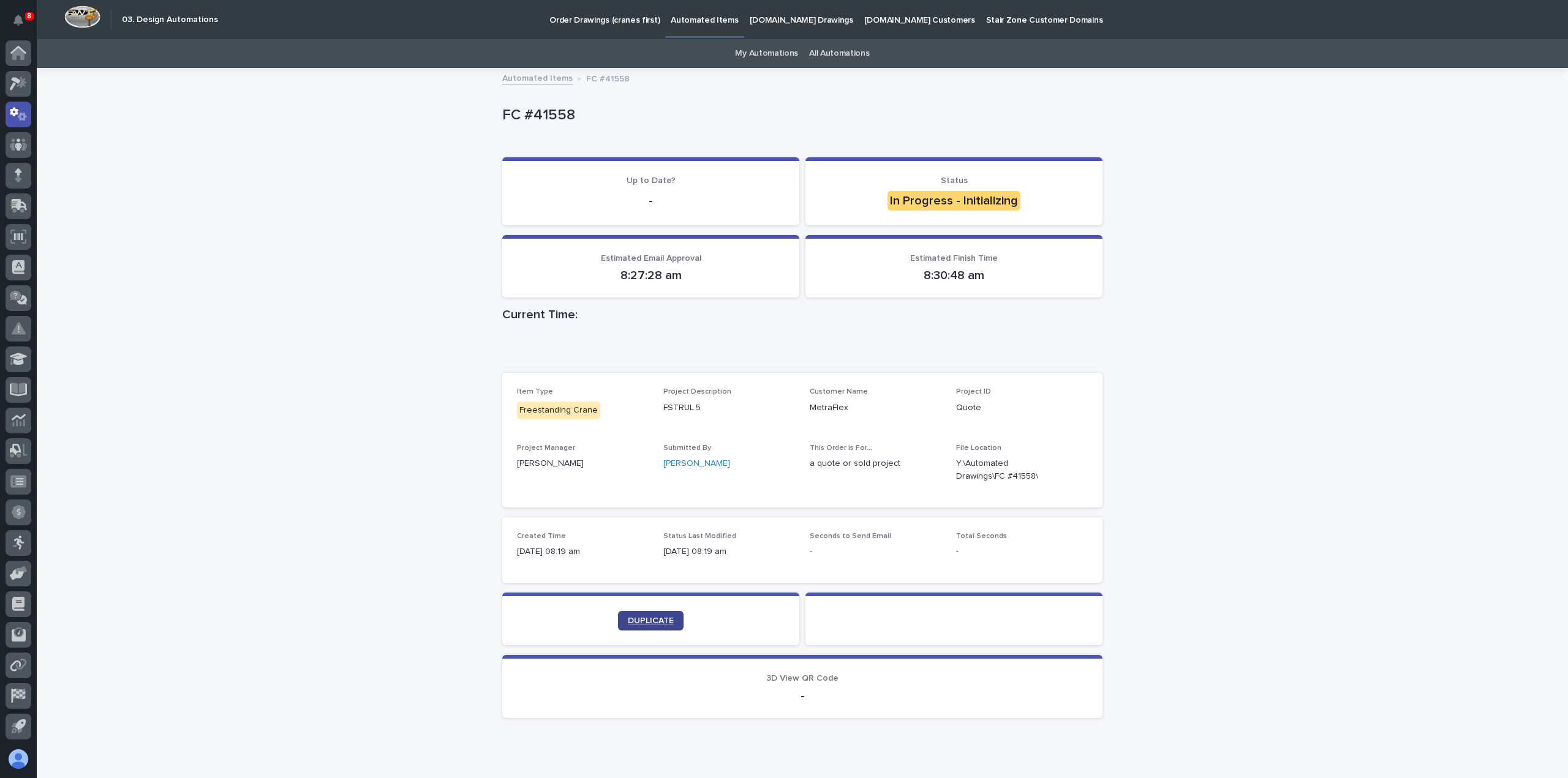
click at [634, 619] on span "DUPLICATE" at bounding box center [651, 620] width 46 height 9
